Goal: Transaction & Acquisition: Purchase product/service

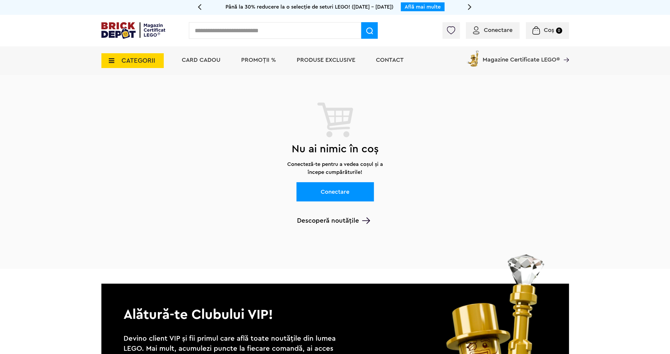
drag, startPoint x: 265, startPoint y: 56, endPoint x: 273, endPoint y: 56, distance: 8.6
click at [265, 56] on li "PROMOȚII %" at bounding box center [258, 60] width 47 height 29
click at [261, 61] on span "PROMOȚII %" at bounding box center [258, 60] width 35 height 6
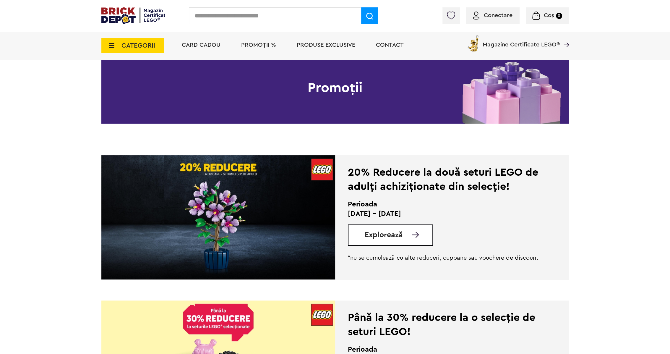
scroll to position [39, 0]
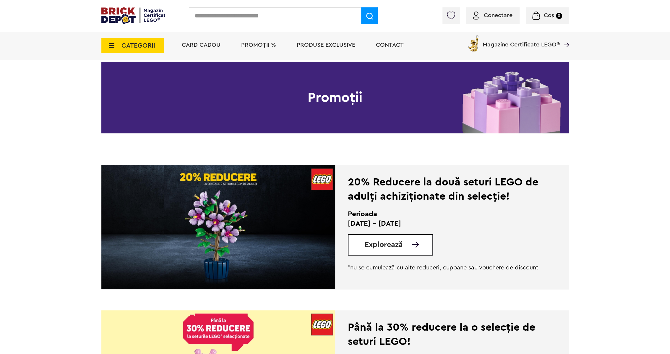
click at [403, 245] on link "Explorează" at bounding box center [399, 244] width 68 height 7
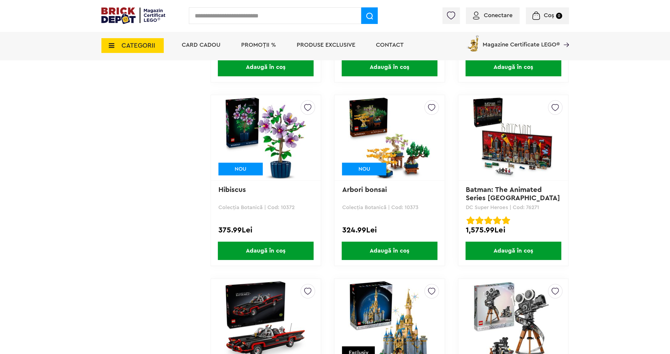
scroll to position [2207, 0]
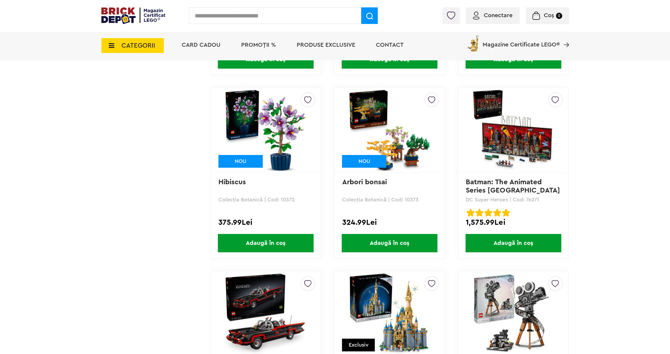
click at [287, 197] on p "Colecția Botanică | Cod: 10372" at bounding box center [265, 199] width 95 height 5
click at [287, 200] on p "Colecția Botanică | Cod: 10372" at bounding box center [265, 199] width 95 height 5
copy p "10372"
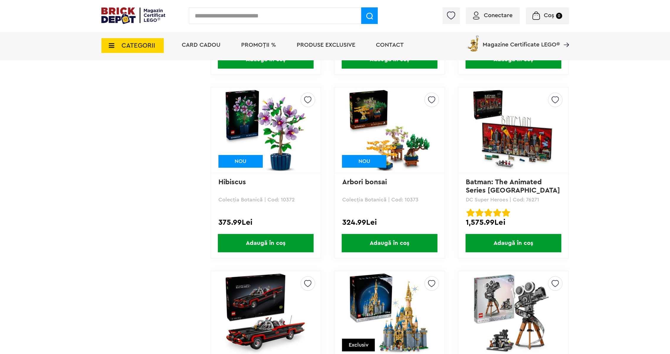
drag, startPoint x: 273, startPoint y: 241, endPoint x: 348, endPoint y: 235, distance: 74.7
click at [273, 241] on span "Adaugă în coș" at bounding box center [266, 243] width 96 height 18
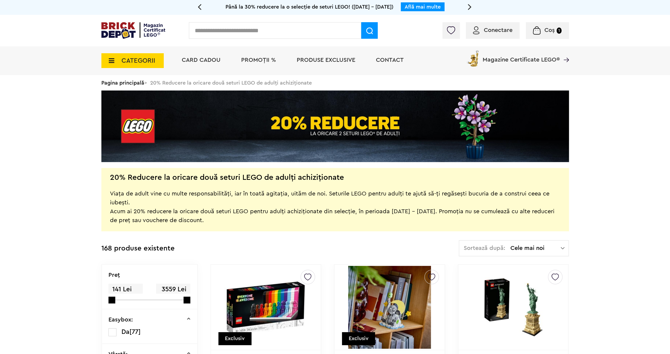
scroll to position [79, 0]
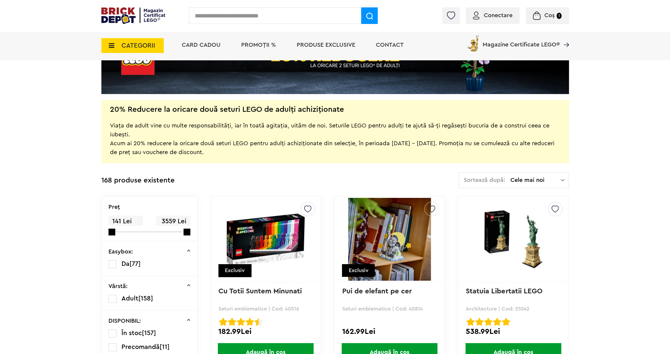
click at [527, 181] on span "Cele mai noi" at bounding box center [535, 180] width 50 height 6
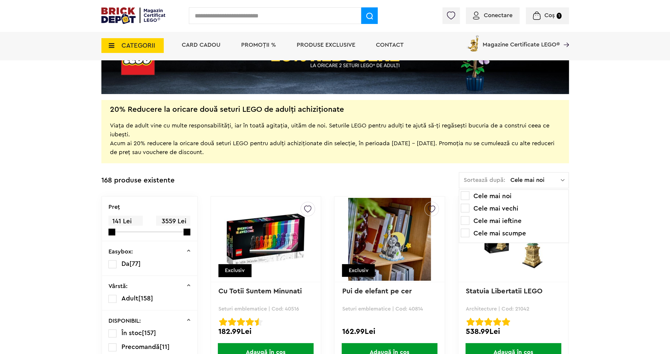
click at [504, 220] on li "Cele mai ieftine" at bounding box center [514, 220] width 106 height 9
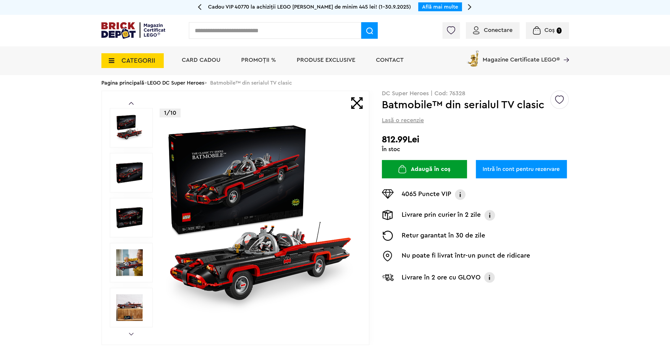
click at [240, 174] on img at bounding box center [261, 217] width 190 height 190
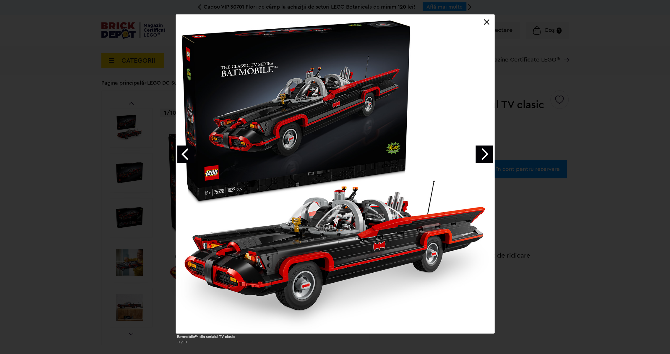
drag, startPoint x: 568, startPoint y: 219, endPoint x: 568, endPoint y: 209, distance: 10.0
click at [568, 219] on div "Batmobile™ din serialul TV clasic 11 / 11" at bounding box center [335, 182] width 670 height 334
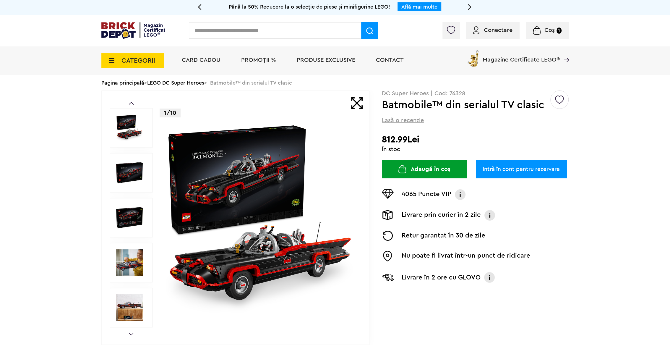
click at [252, 184] on img at bounding box center [261, 217] width 190 height 190
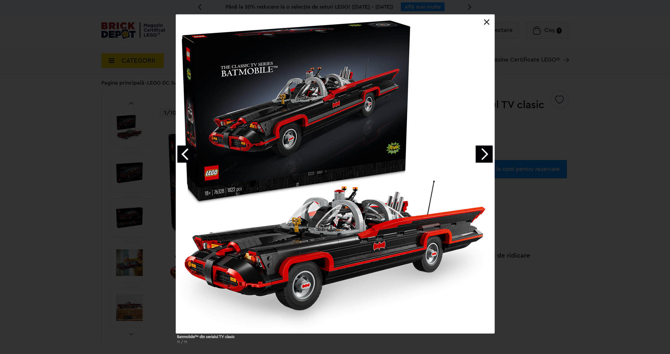
click at [484, 152] on link "Next image" at bounding box center [484, 153] width 17 height 17
click at [484, 153] on link "Next image" at bounding box center [484, 153] width 17 height 17
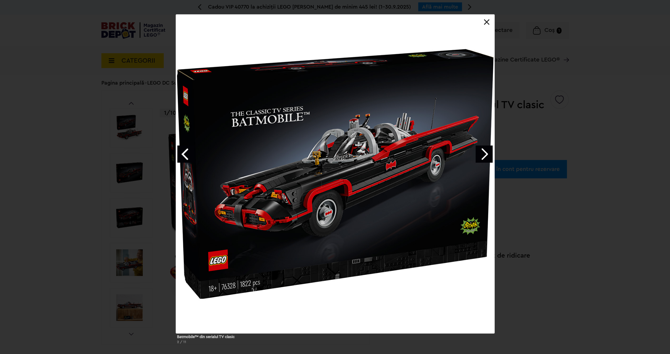
click at [484, 153] on link "Next image" at bounding box center [484, 153] width 17 height 17
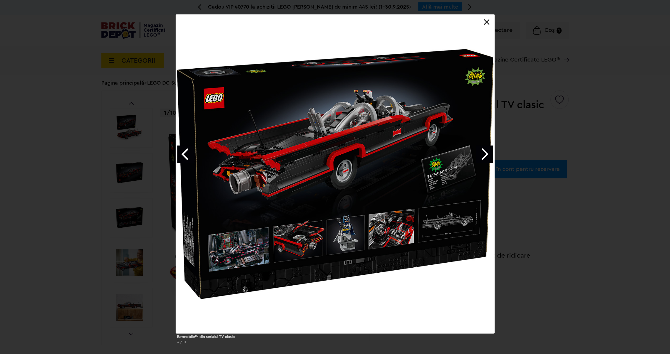
click at [484, 153] on link "Next image" at bounding box center [484, 153] width 17 height 17
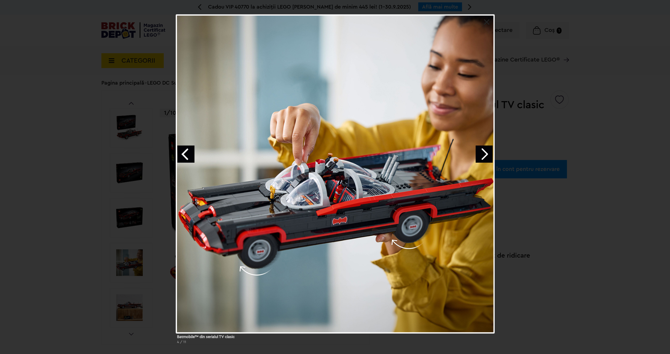
click at [484, 153] on link "Next image" at bounding box center [484, 153] width 17 height 17
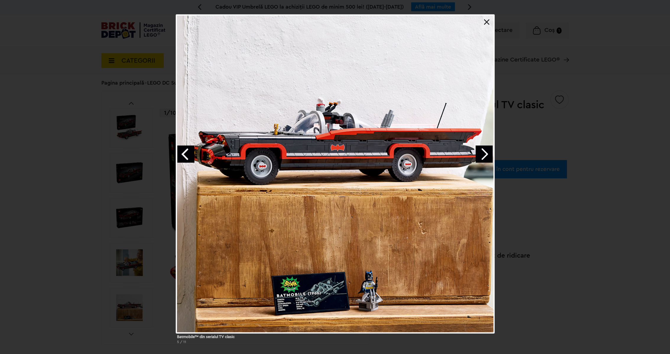
click at [484, 153] on link "Next image" at bounding box center [484, 153] width 17 height 17
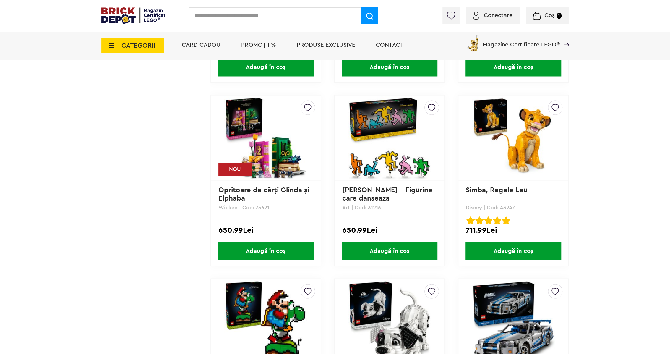
scroll to position [4965, 0]
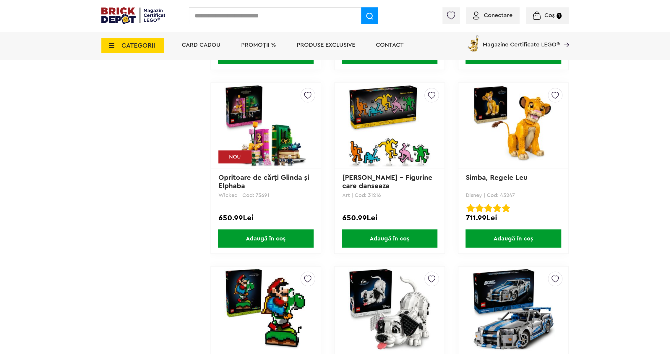
click at [243, 140] on img at bounding box center [265, 125] width 83 height 83
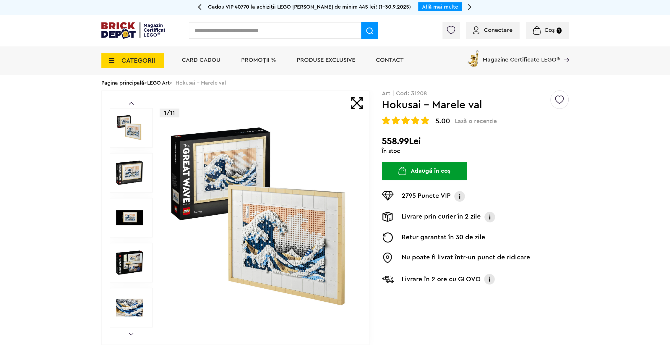
click at [280, 240] on img at bounding box center [261, 217] width 190 height 190
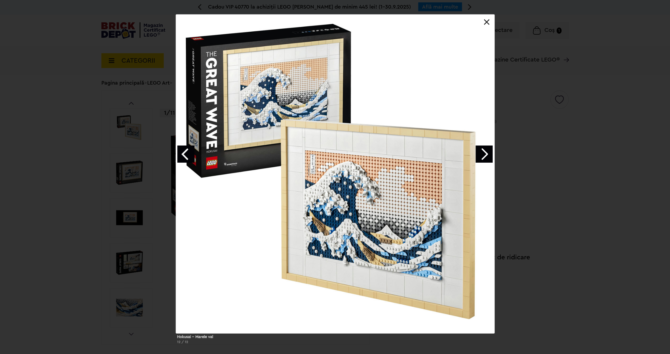
click at [553, 179] on div "Hokusai – Marele val 12 / 12" at bounding box center [335, 182] width 670 height 334
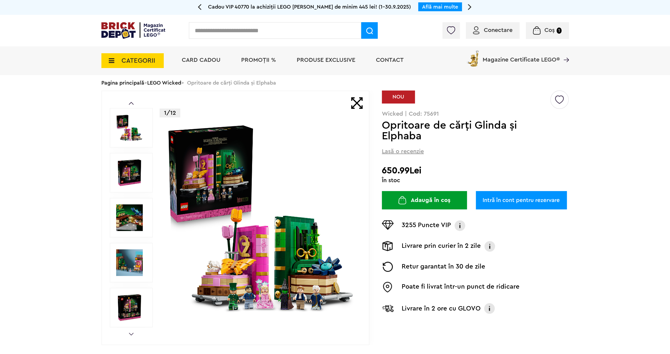
click at [122, 218] on img at bounding box center [129, 217] width 27 height 27
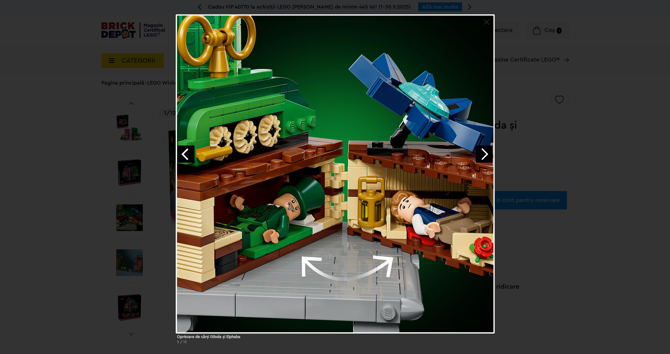
click at [132, 269] on div "Opritoare de cărţi Glinda şi Elphaba 3 / 13" at bounding box center [335, 182] width 670 height 334
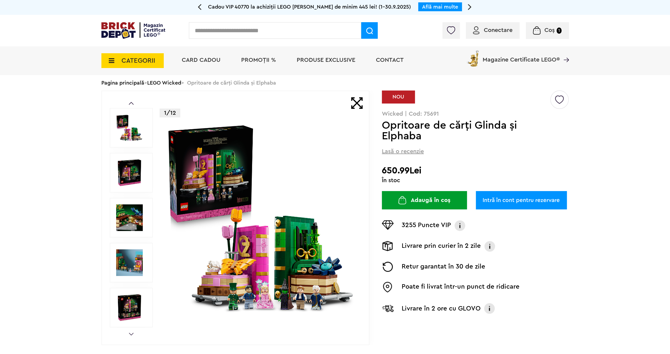
click at [124, 314] on img at bounding box center [129, 307] width 27 height 27
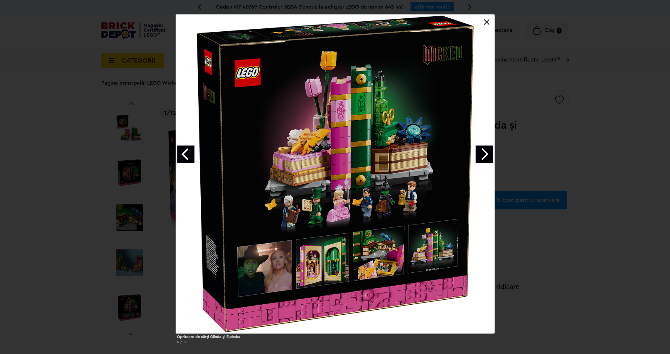
click at [567, 220] on div "Opritoare de cărţi Glinda şi Elphaba 5 / 13" at bounding box center [335, 182] width 670 height 334
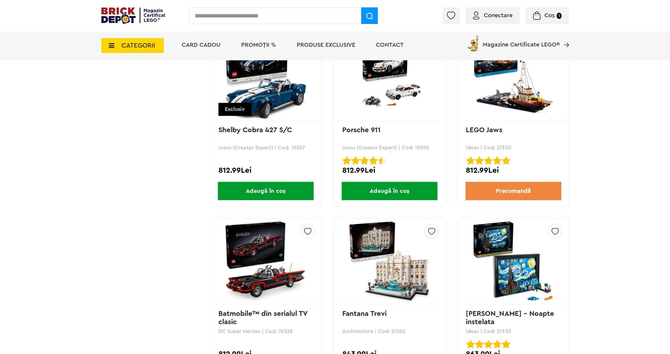
scroll to position [5674, 0]
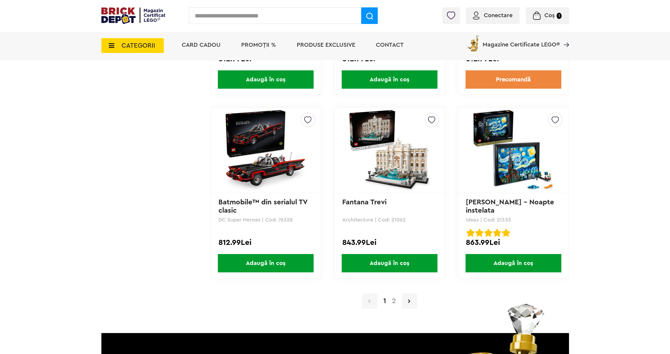
click at [541, 13] on span "Coș 1" at bounding box center [547, 15] width 29 height 6
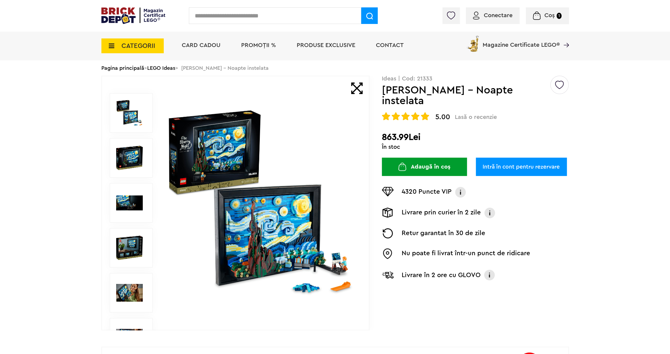
click at [278, 228] on img at bounding box center [261, 203] width 190 height 190
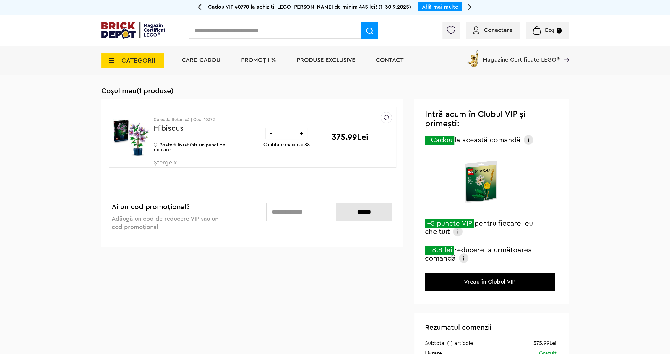
click at [160, 163] on span "Șterge x" at bounding box center [188, 166] width 69 height 13
